Goal: Information Seeking & Learning: Learn about a topic

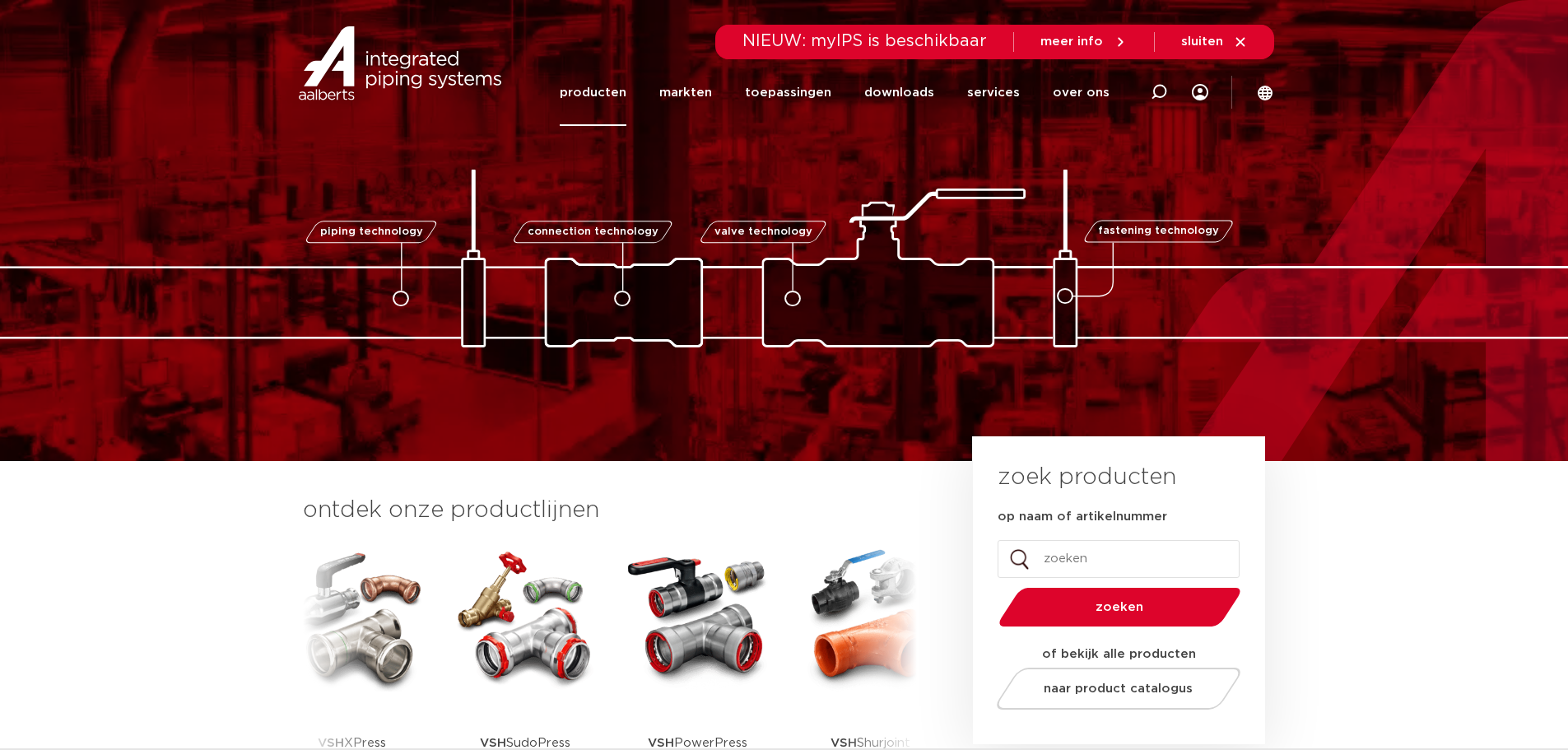
click at [614, 92] on link "producten" at bounding box center [592, 92] width 67 height 67
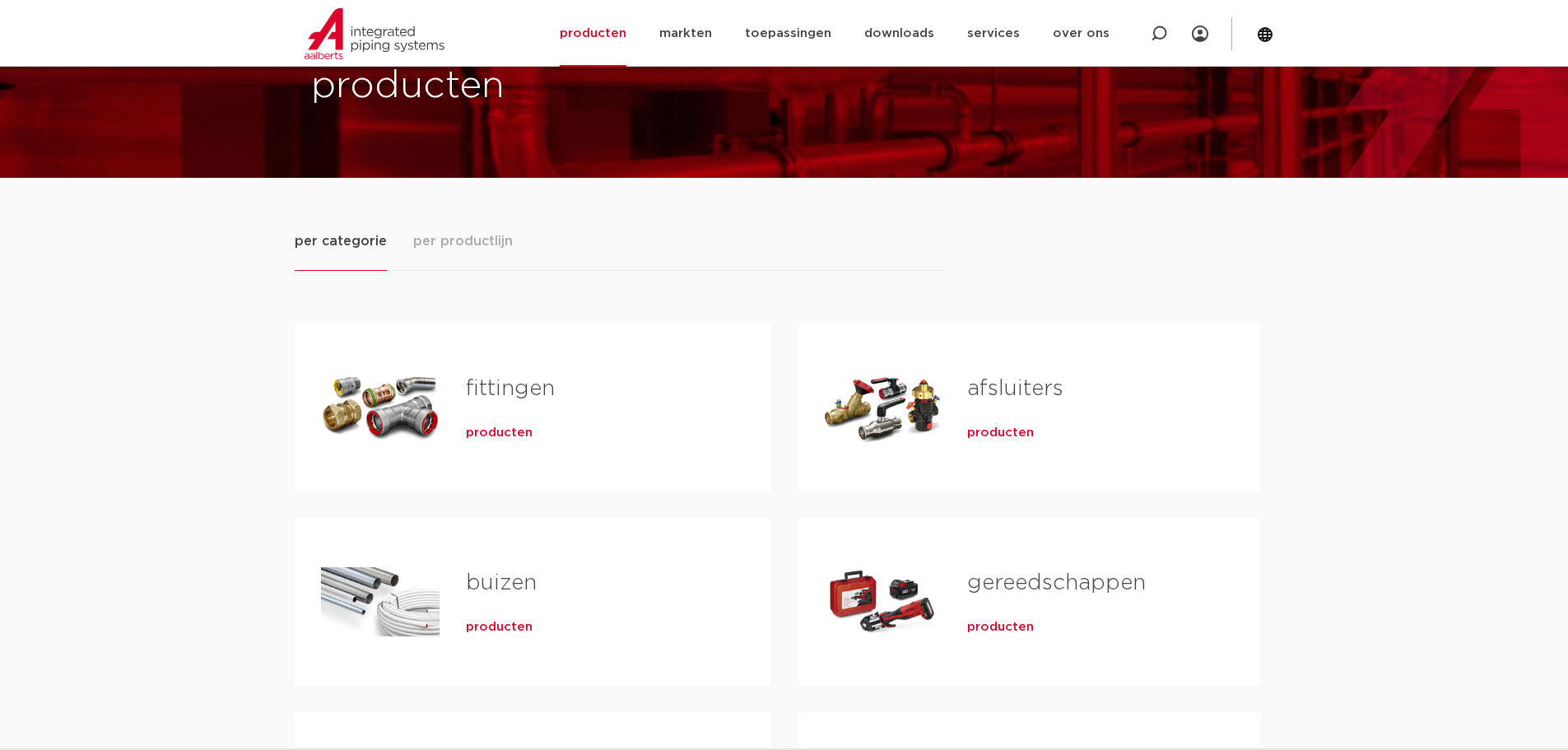
scroll to position [164, 0]
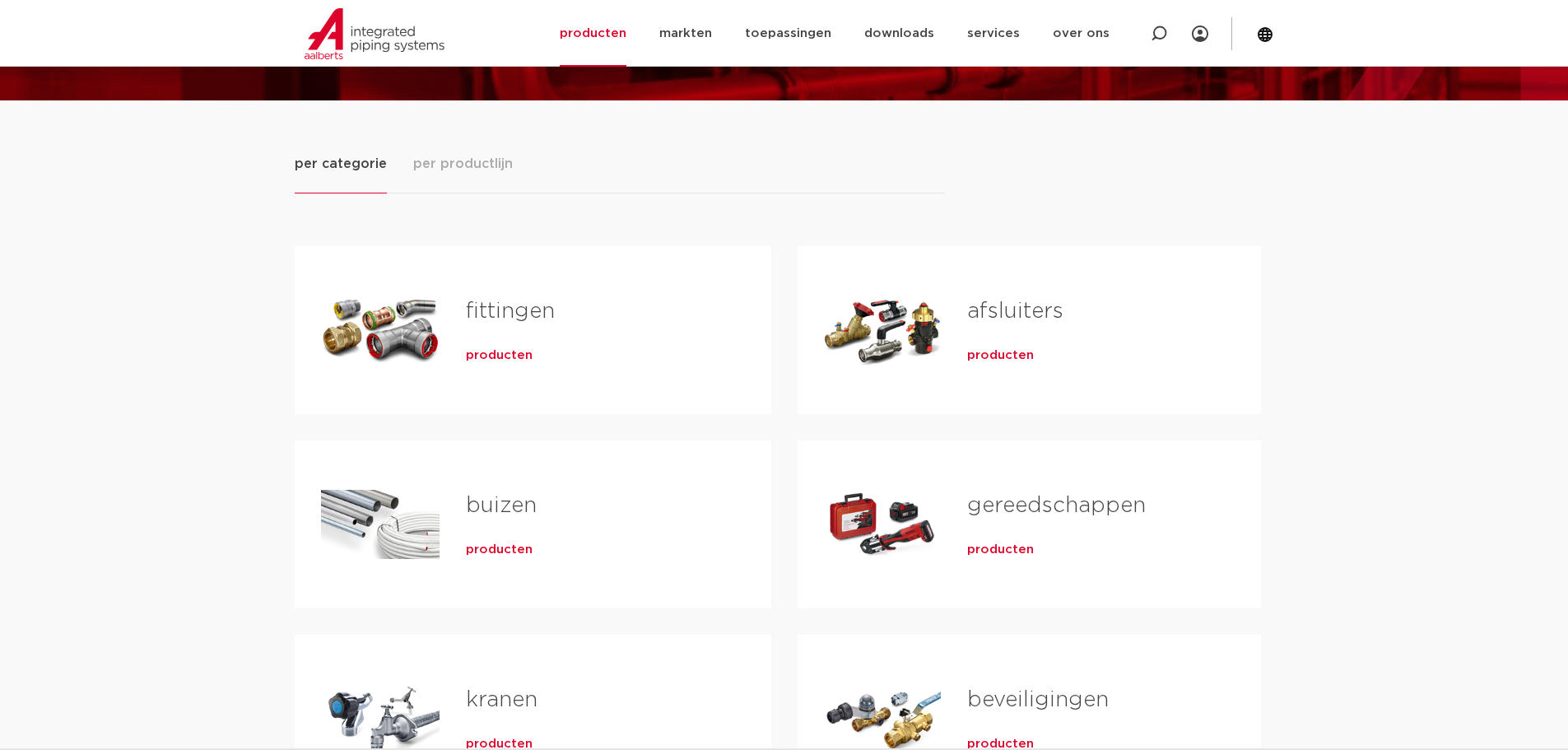
click at [500, 356] on span "producten" at bounding box center [498, 355] width 67 height 17
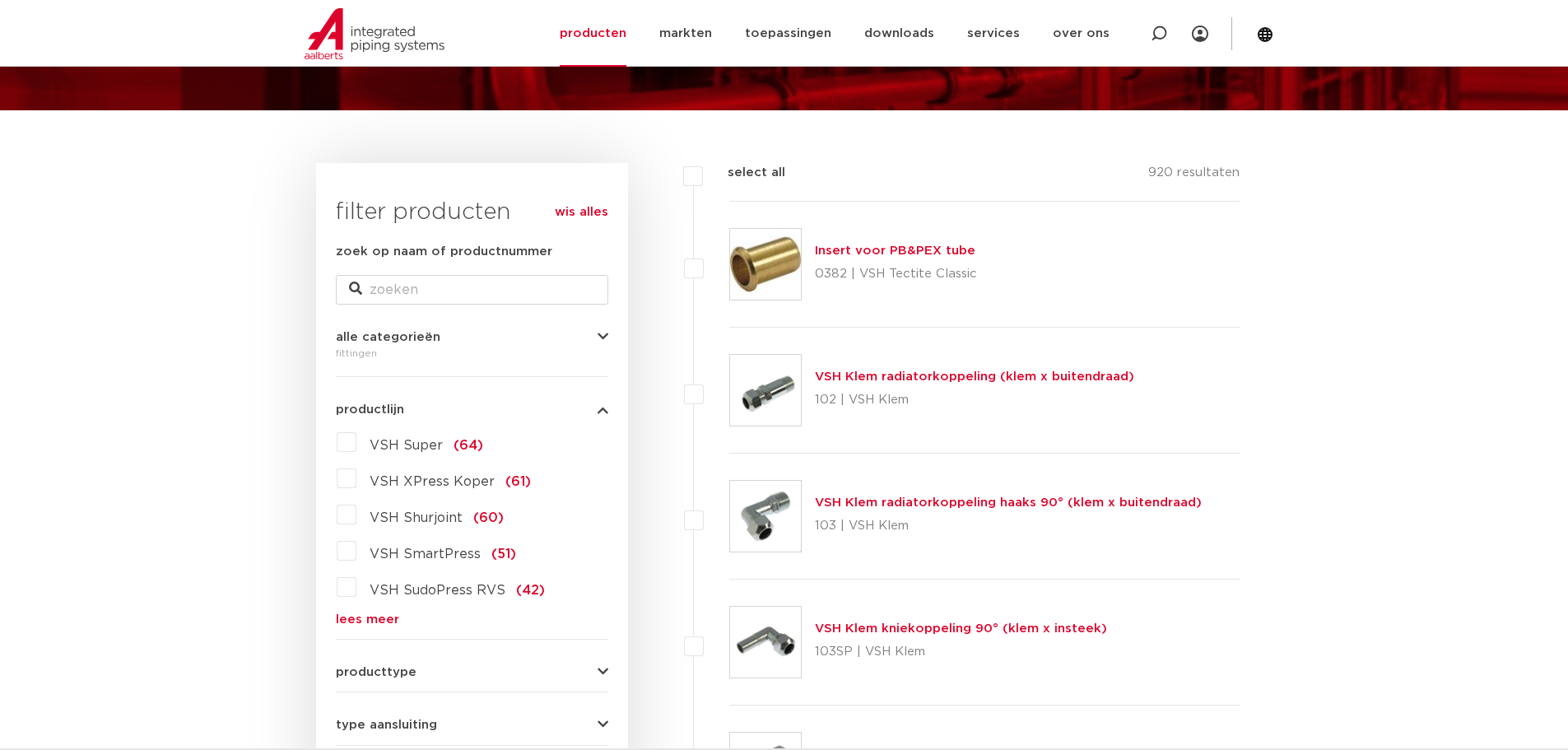
scroll to position [164, 0]
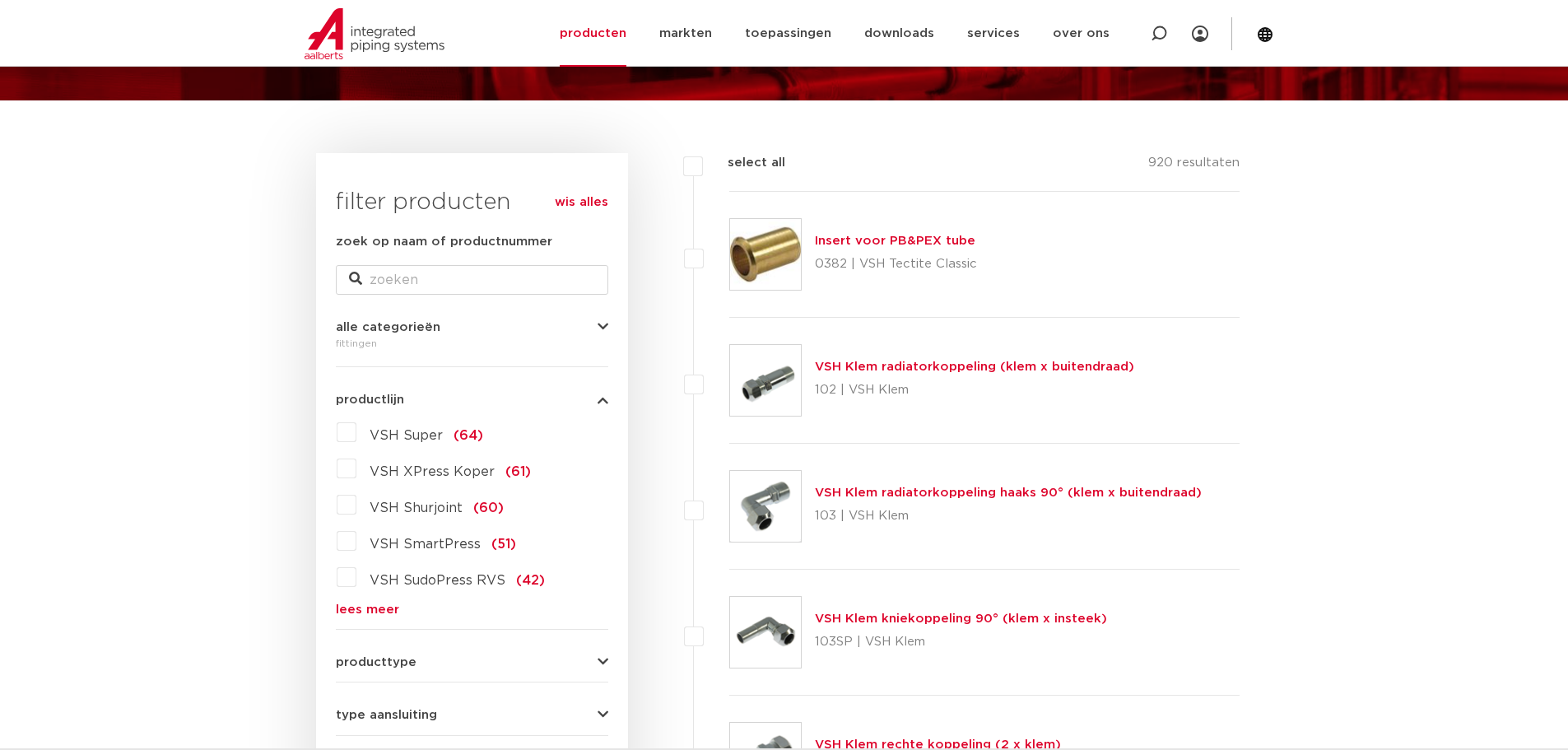
click at [400, 435] on span "VSH Super" at bounding box center [406, 435] width 73 height 13
click at [0, 0] on input "VSH Super (64)" at bounding box center [0, 0] width 0 height 0
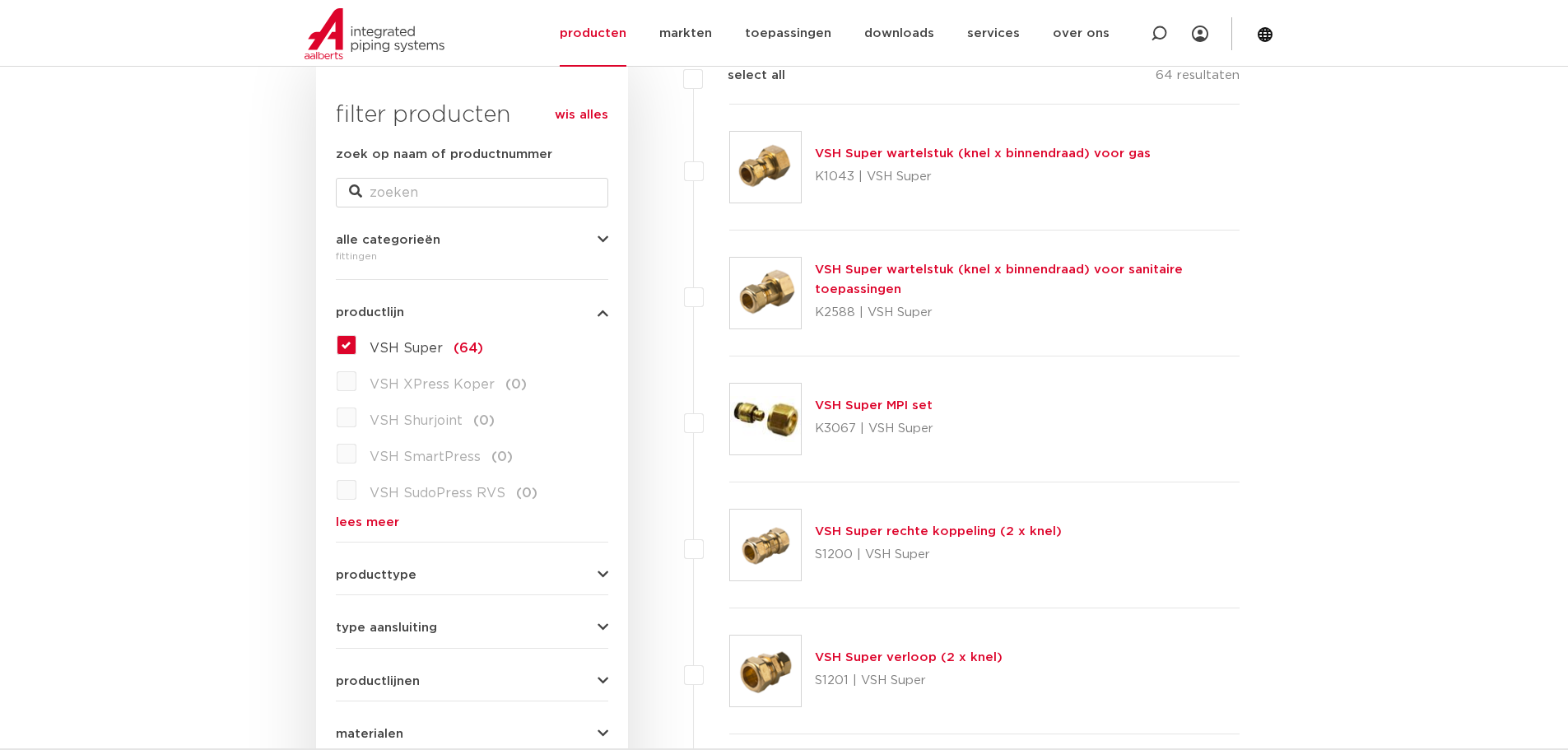
scroll to position [329, 0]
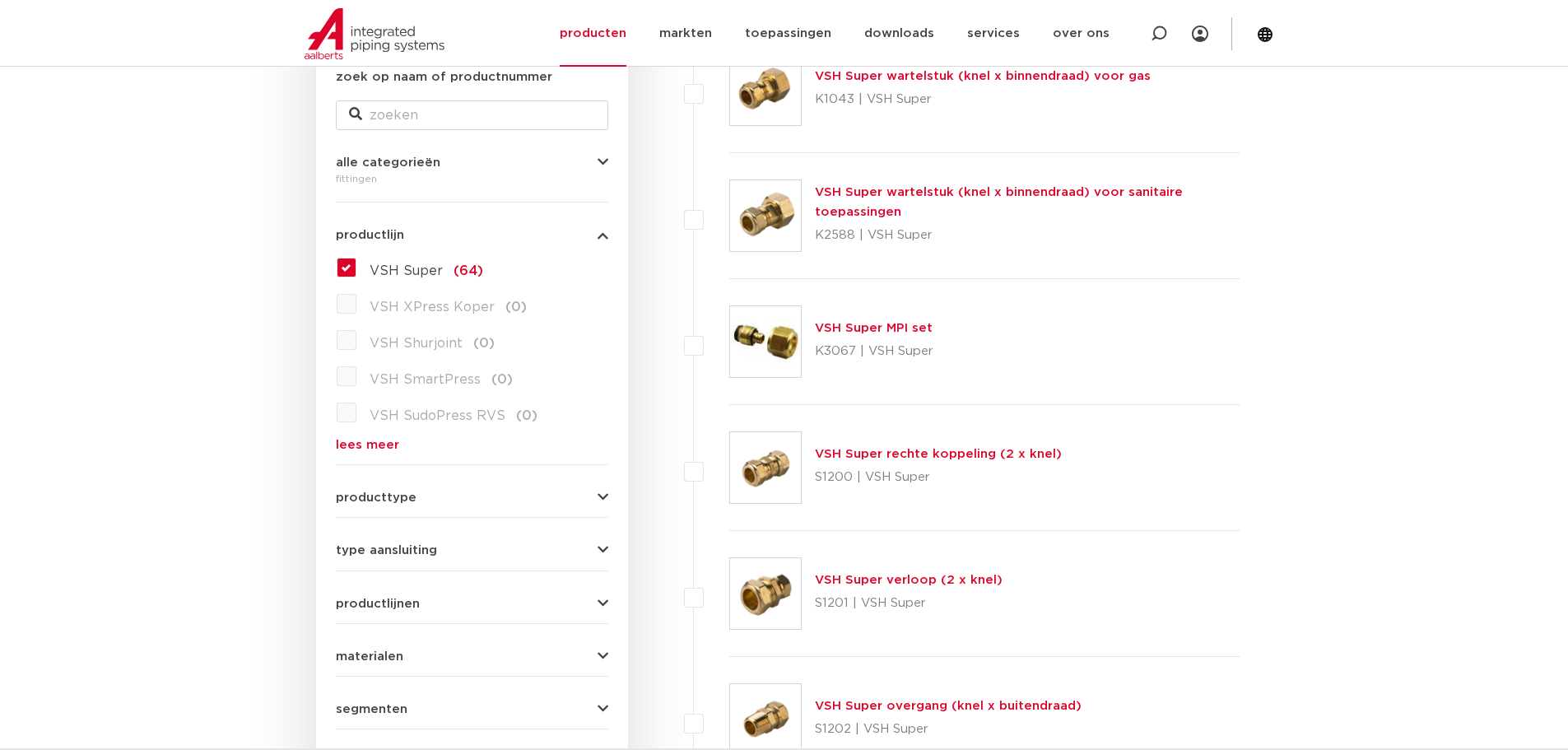
click at [421, 496] on button "producttype" at bounding box center [472, 497] width 273 height 12
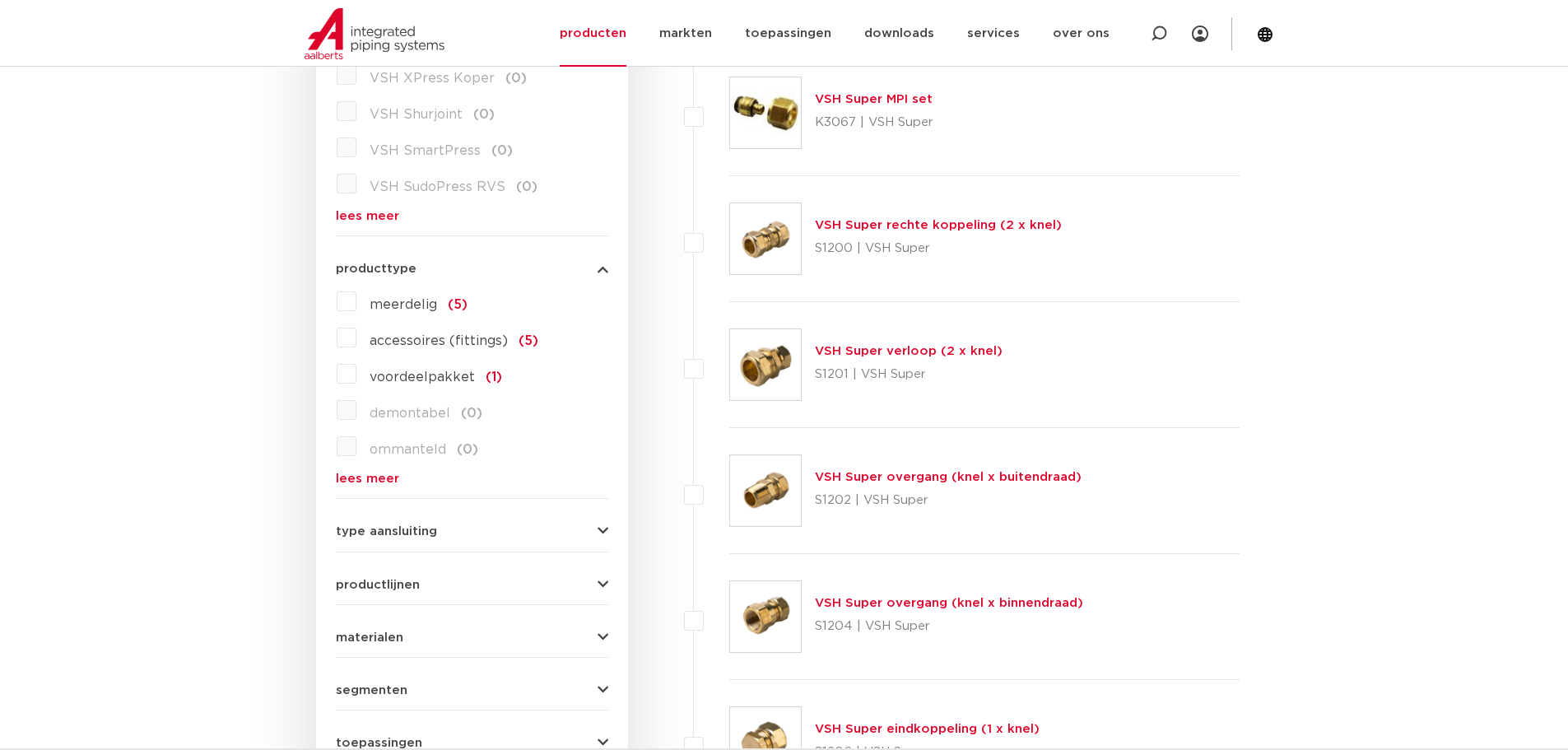
scroll to position [576, 0]
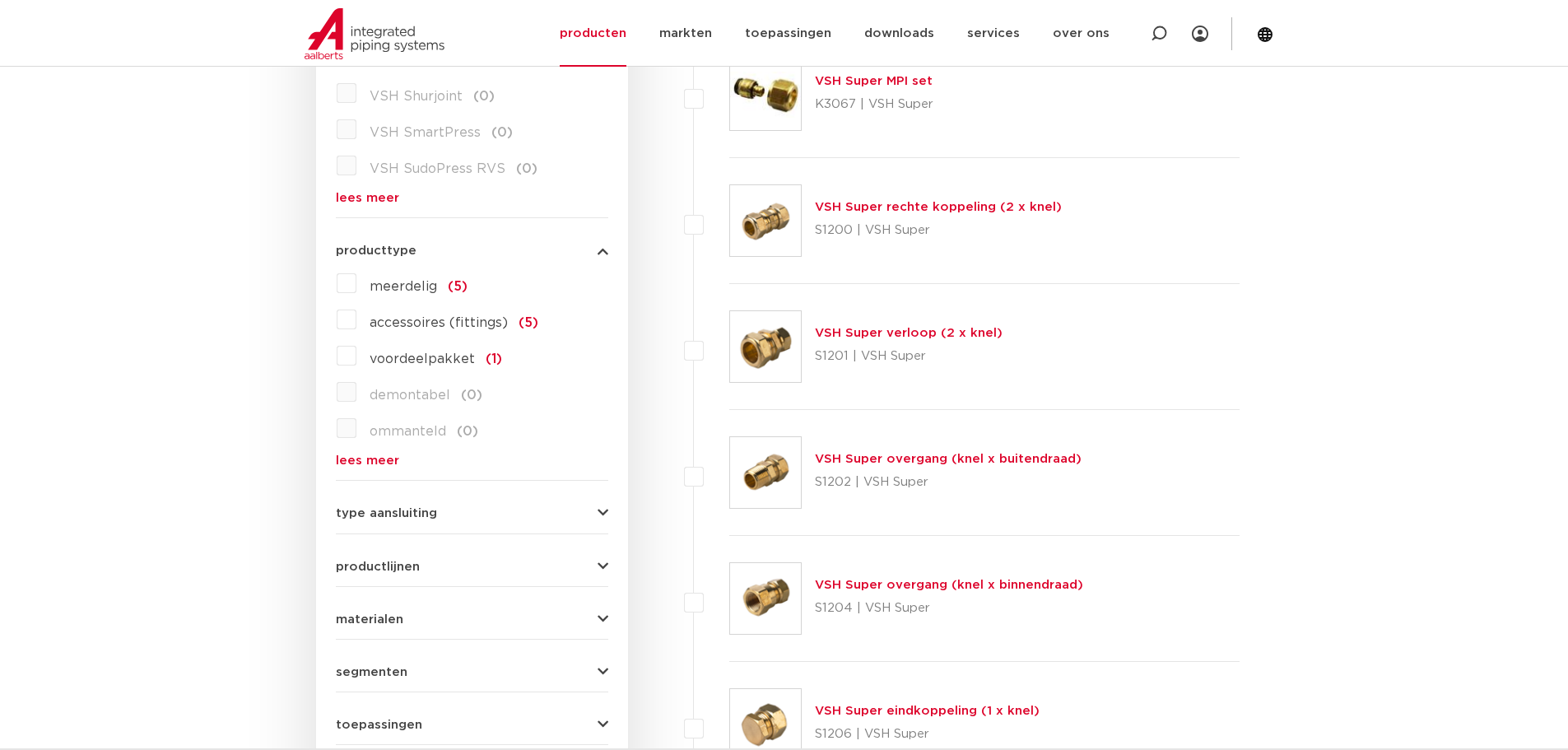
click at [386, 618] on span "materialen" at bounding box center [369, 618] width 68 height 12
click at [356, 653] on label "messing (61)" at bounding box center [408, 651] width 103 height 26
click at [0, 0] on input "messing (61)" at bounding box center [0, 0] width 0 height 0
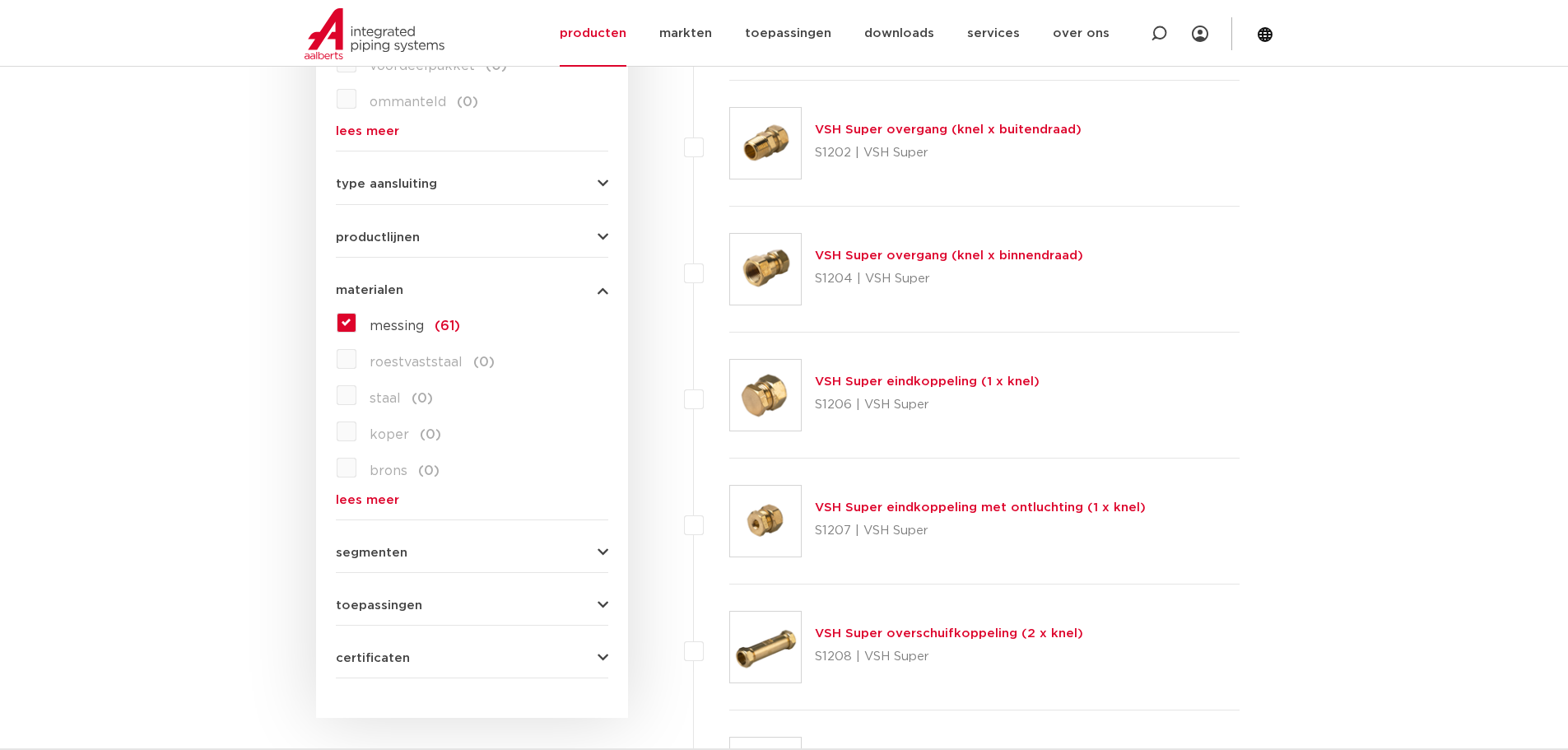
scroll to position [1070, 0]
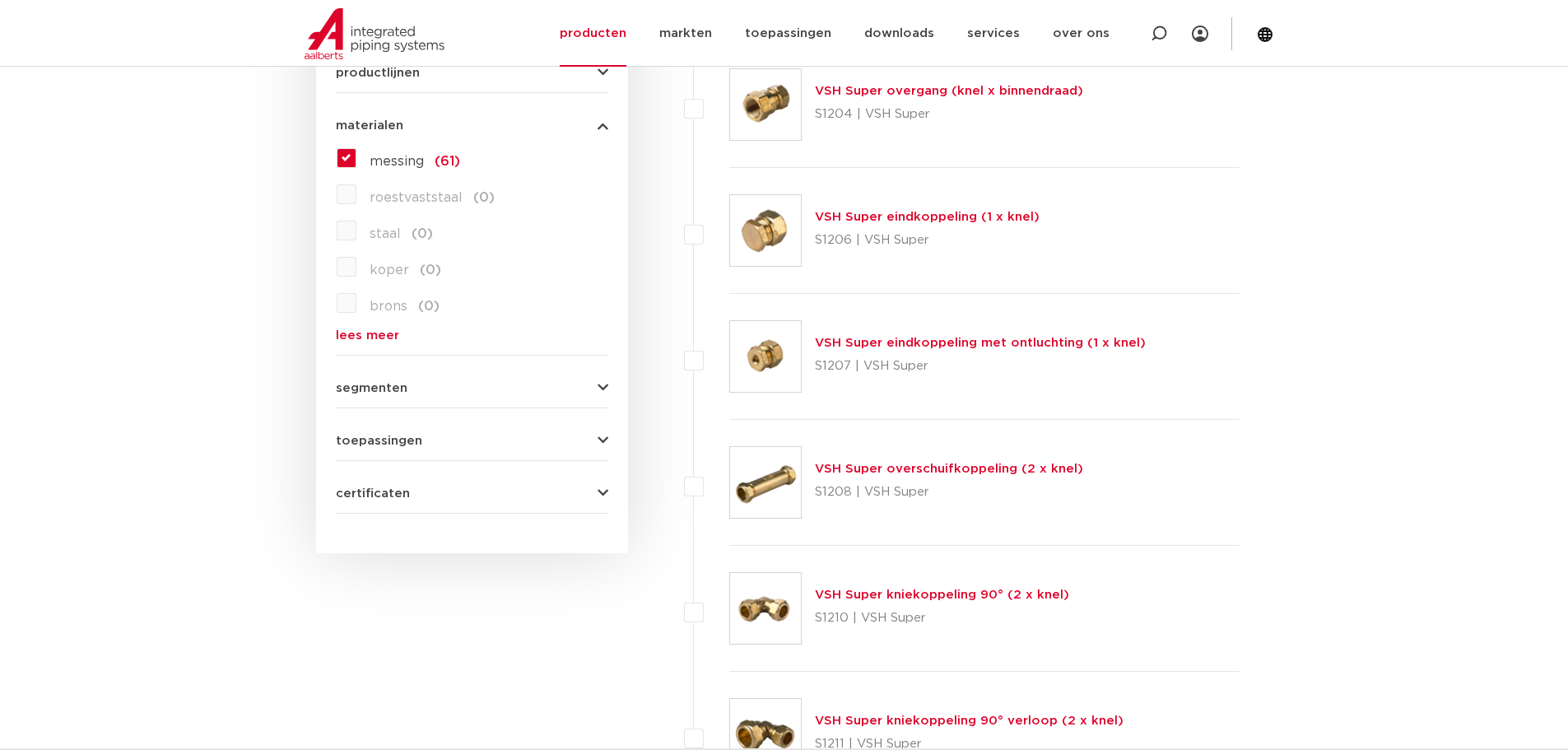
click at [392, 439] on span "toepassingen" at bounding box center [379, 440] width 86 height 12
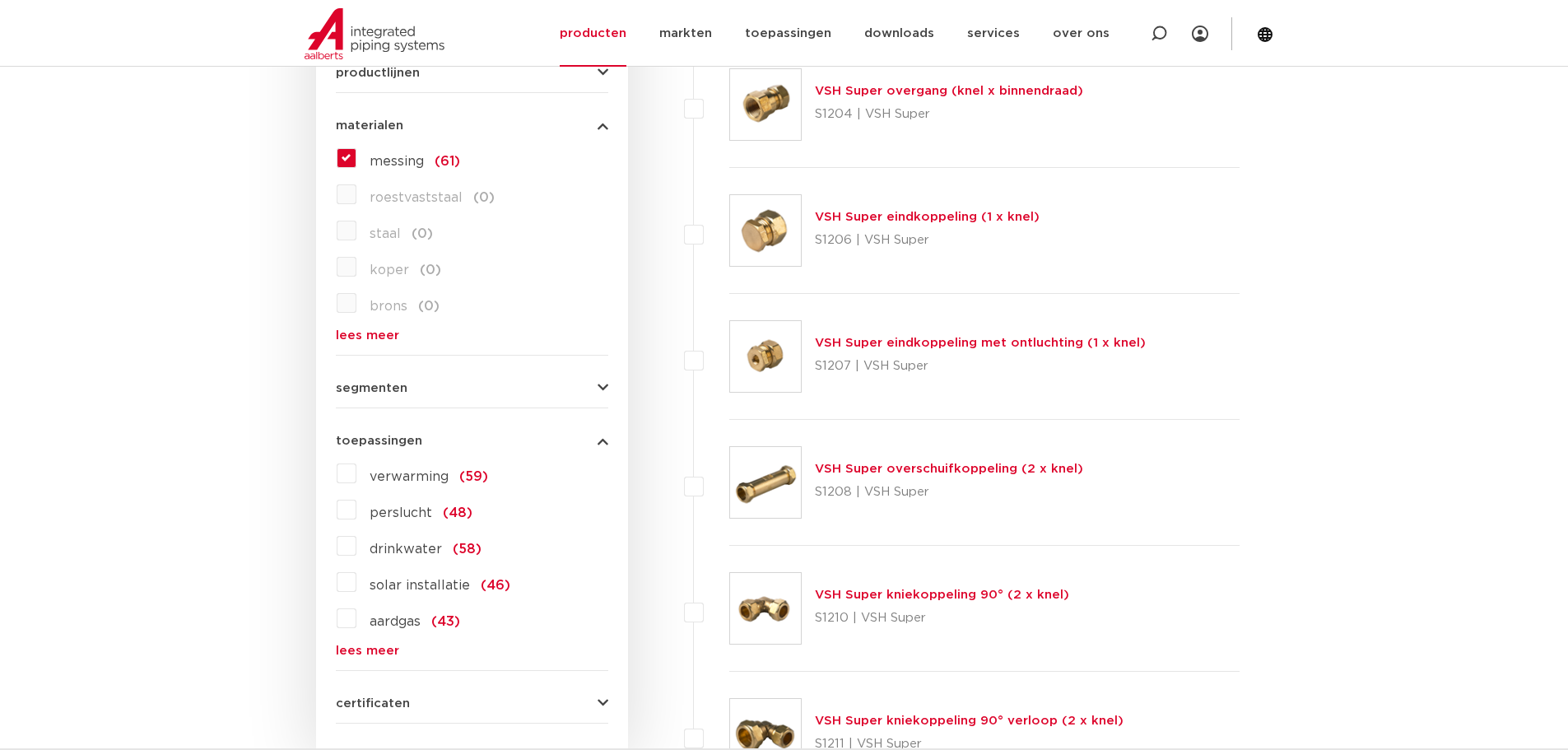
click at [390, 386] on span "segmenten" at bounding box center [371, 387] width 71 height 12
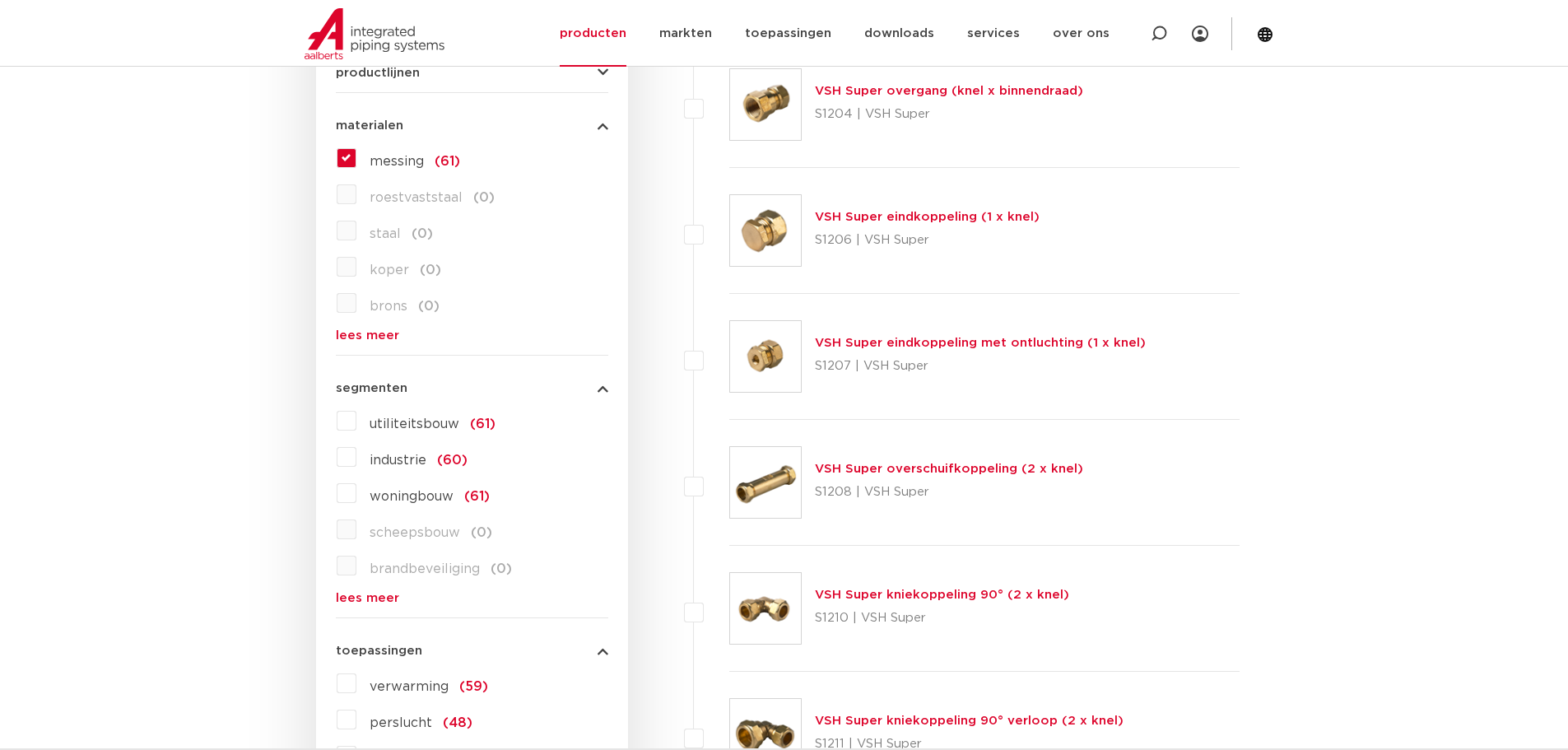
click at [729, 347] on label at bounding box center [729, 347] width 0 height 0
checkbox input "true"
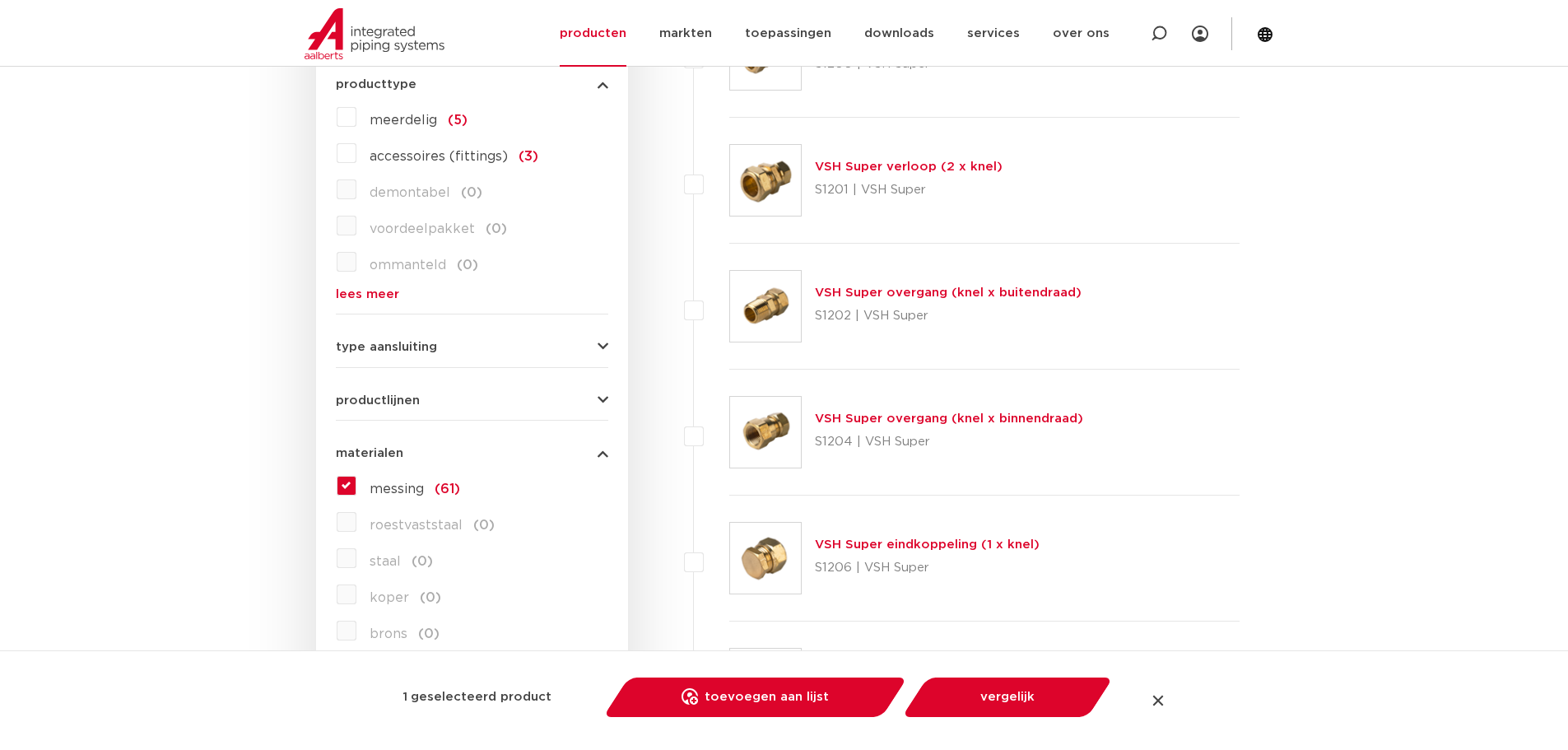
scroll to position [741, 0]
click at [444, 347] on button "type aansluiting" at bounding box center [472, 348] width 273 height 12
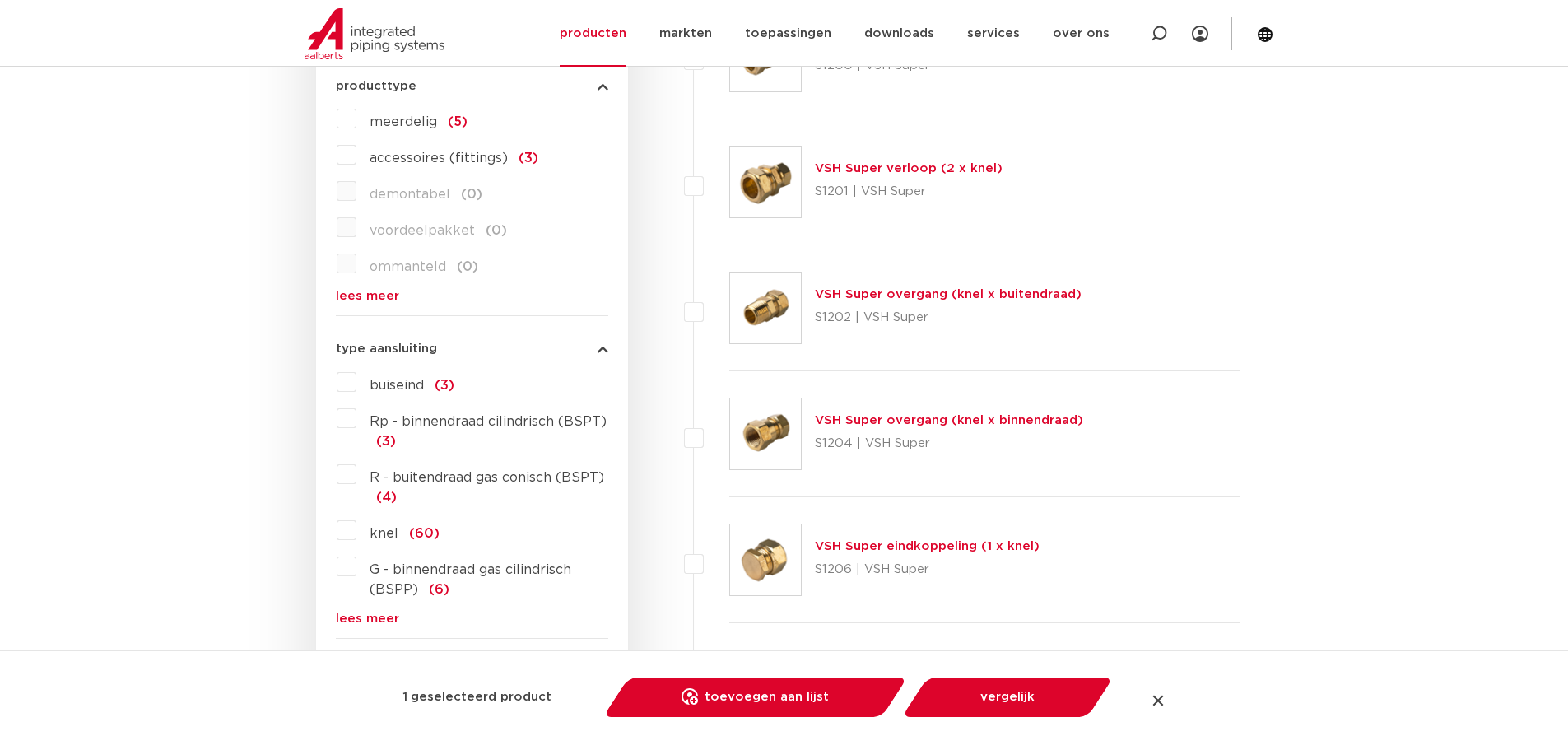
click at [356, 536] on label "knel (60)" at bounding box center [398, 530] width 83 height 26
click at [0, 0] on input "knel (60)" at bounding box center [0, 0] width 0 height 0
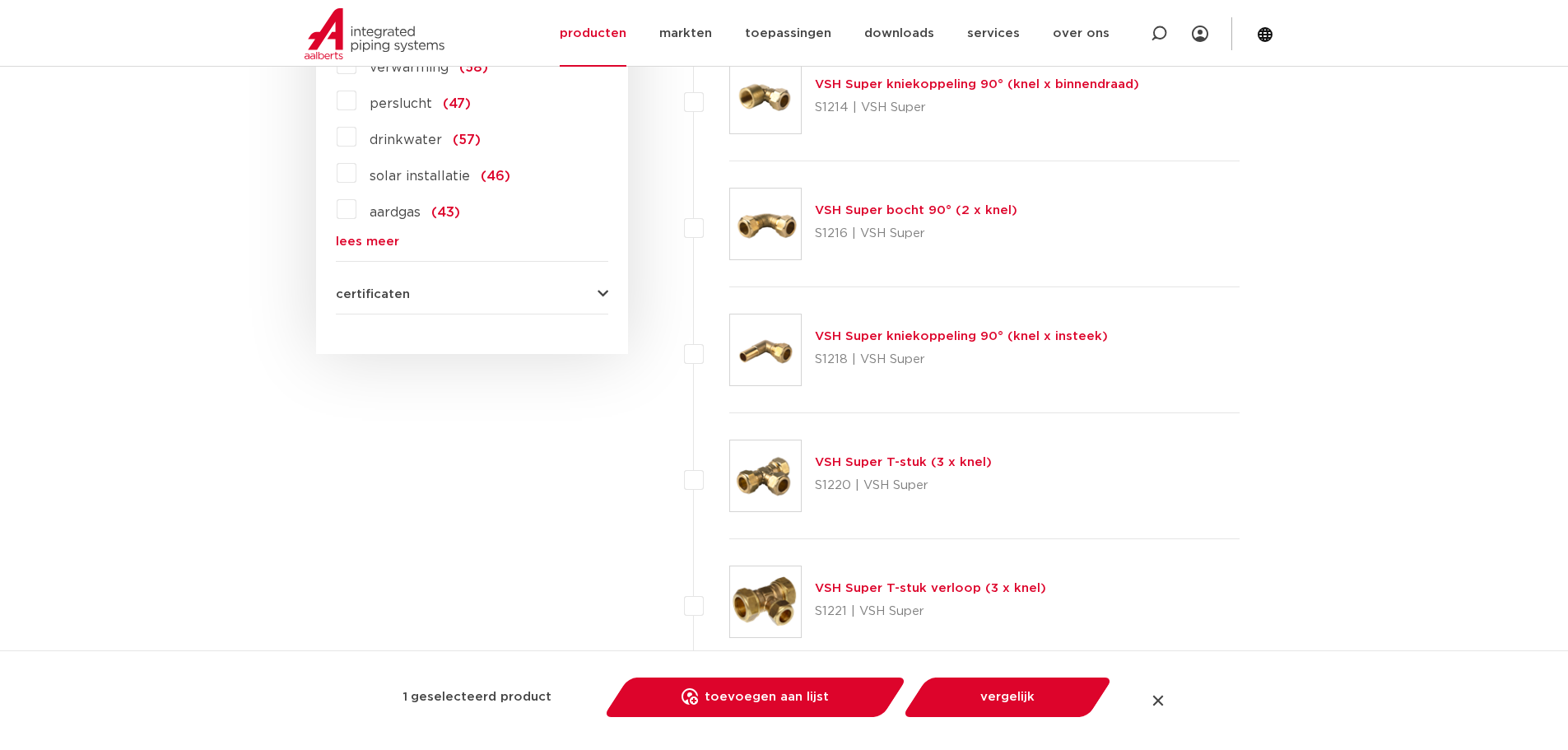
scroll to position [1975, 0]
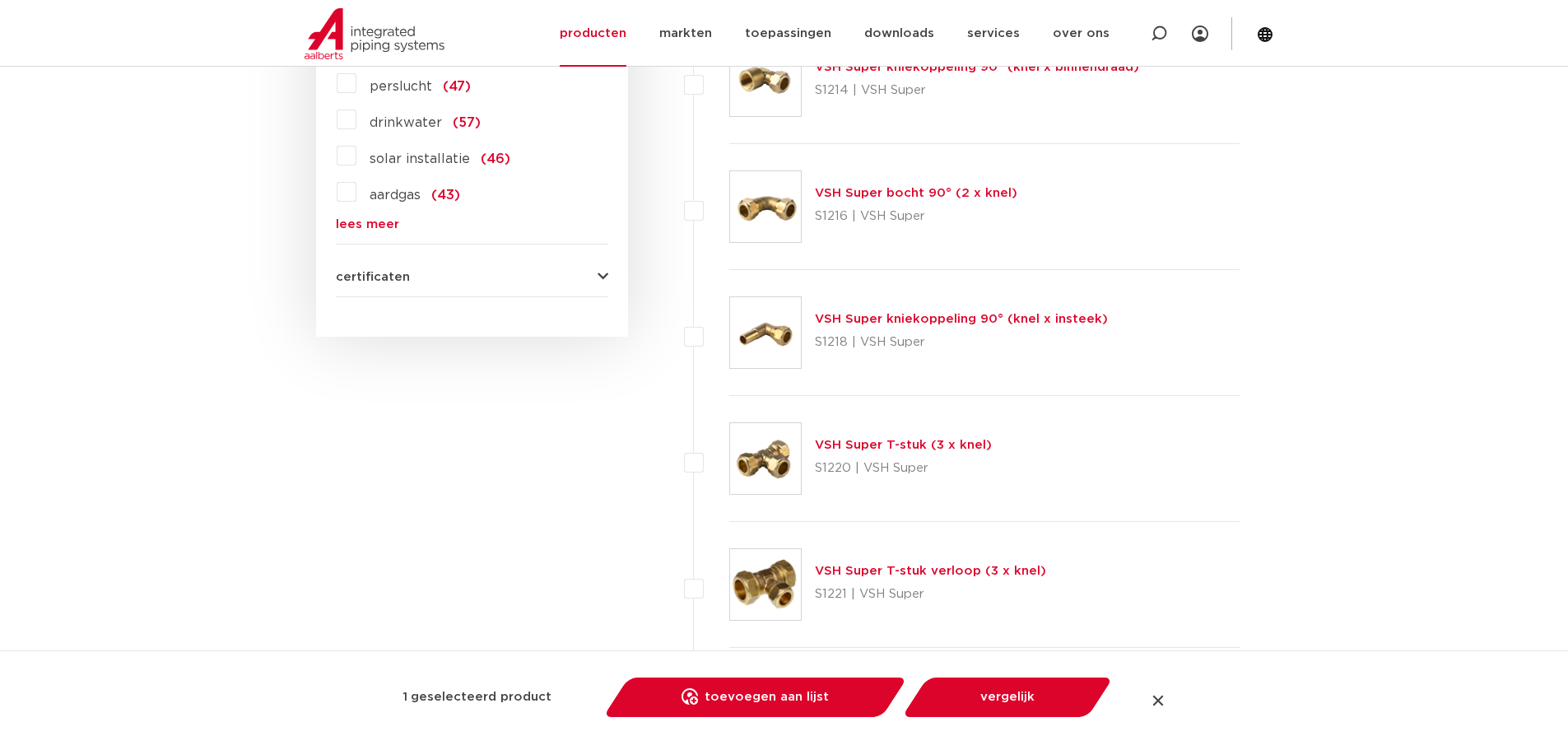
click at [870, 571] on link "VSH Super T-stuk verloop (3 x knel)" at bounding box center [931, 570] width 231 height 12
